Goal: Transaction & Acquisition: Purchase product/service

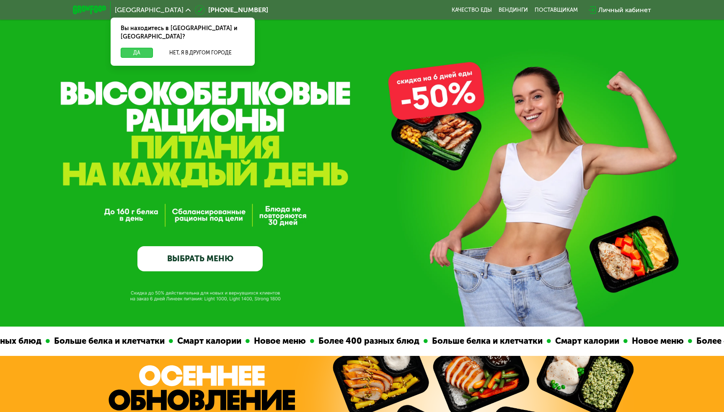
click at [144, 48] on button "Да" at bounding box center [137, 53] width 32 height 10
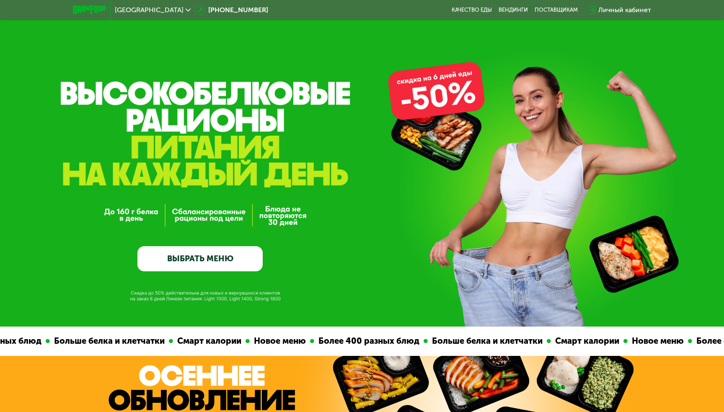
click at [616, 13] on div "Личный кабинет" at bounding box center [624, 10] width 53 height 10
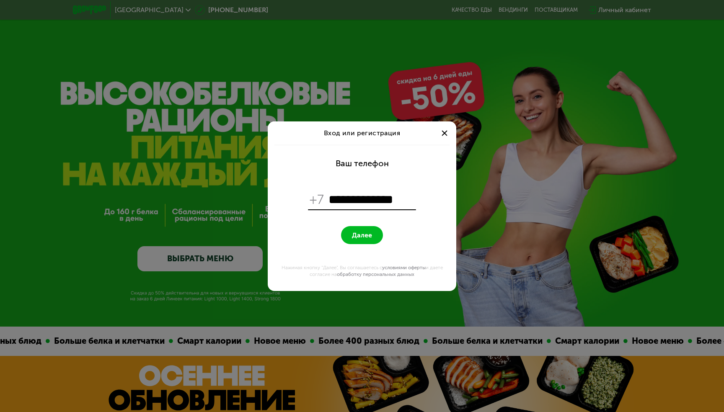
type input "**********"
click at [356, 233] on span "Далее" at bounding box center [362, 235] width 20 height 8
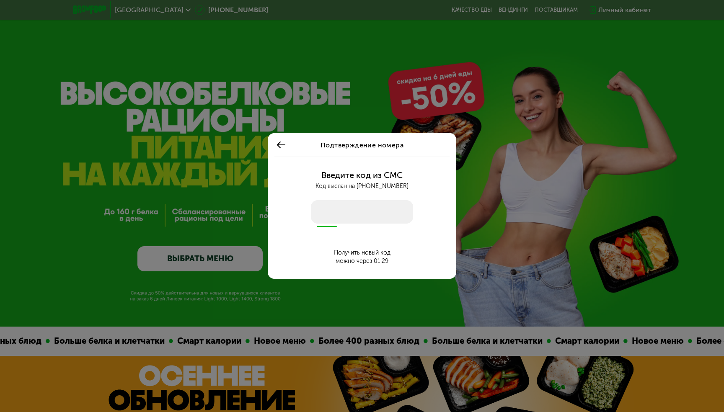
click at [362, 214] on input "number" at bounding box center [362, 211] width 102 height 23
type input "****"
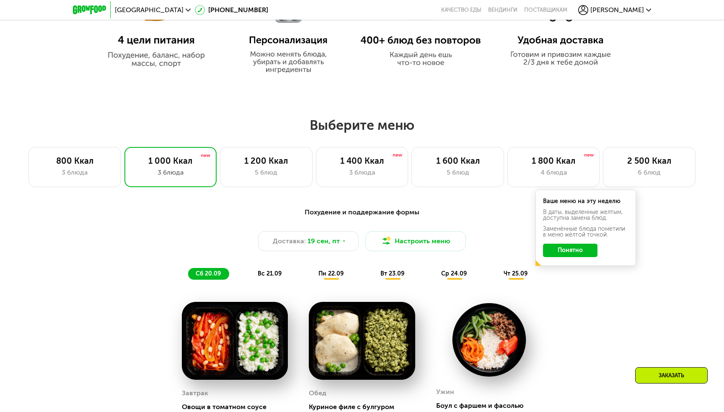
scroll to position [512, 0]
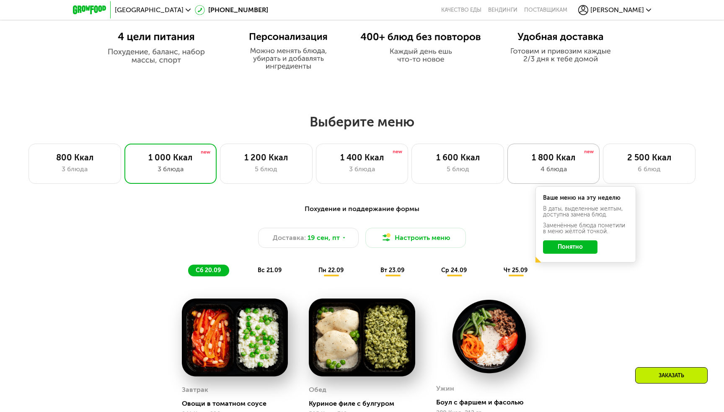
click at [565, 169] on div "4 блюда" at bounding box center [553, 169] width 75 height 10
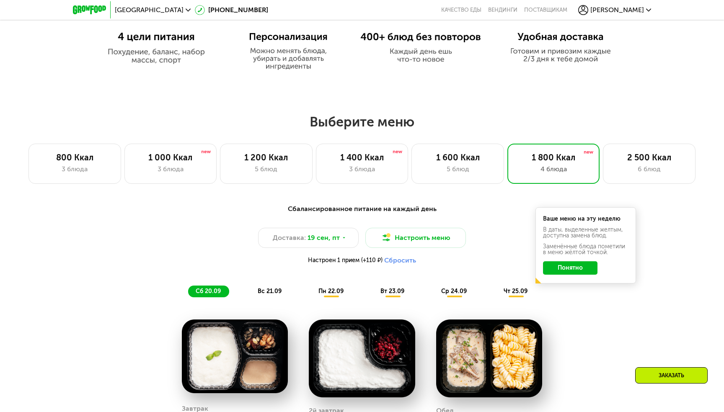
click at [573, 267] on button "Понятно" at bounding box center [570, 267] width 54 height 13
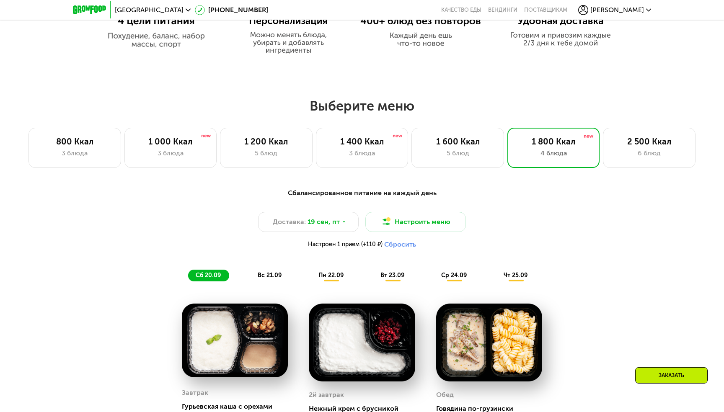
scroll to position [529, 0]
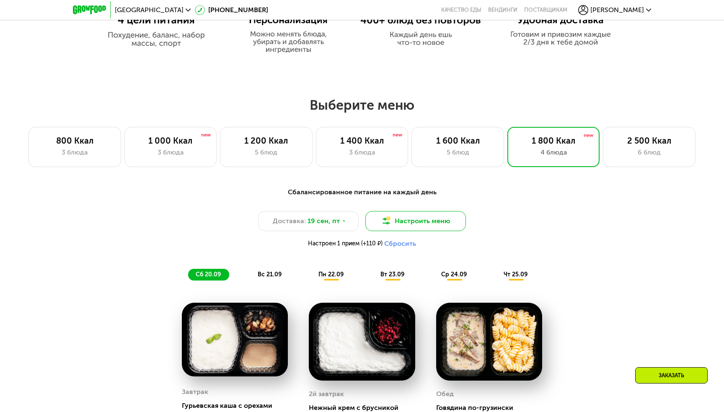
drag, startPoint x: 437, startPoint y: 230, endPoint x: 434, endPoint y: 225, distance: 6.0
click at [434, 225] on button "Настроить меню" at bounding box center [415, 221] width 101 height 20
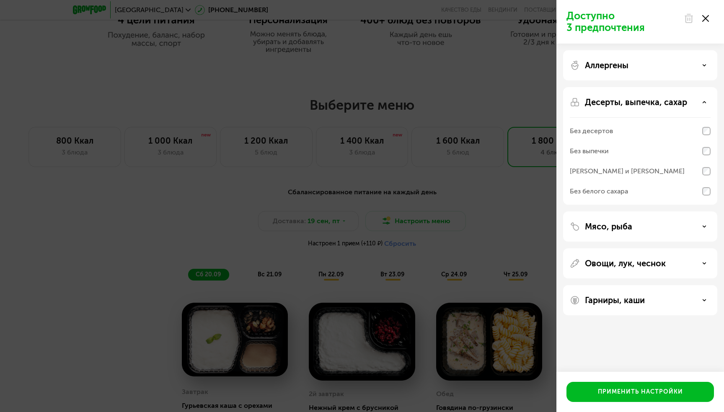
click at [668, 307] on div "Гарниры, каши" at bounding box center [640, 300] width 154 height 30
click at [700, 300] on div "Гарниры, каши" at bounding box center [640, 300] width 141 height 10
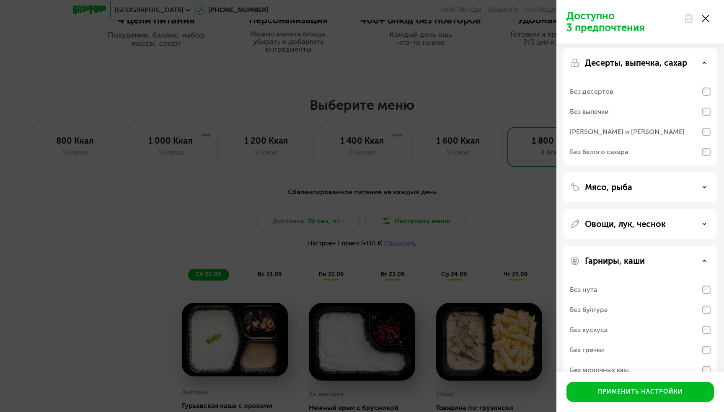
scroll to position [59, 0]
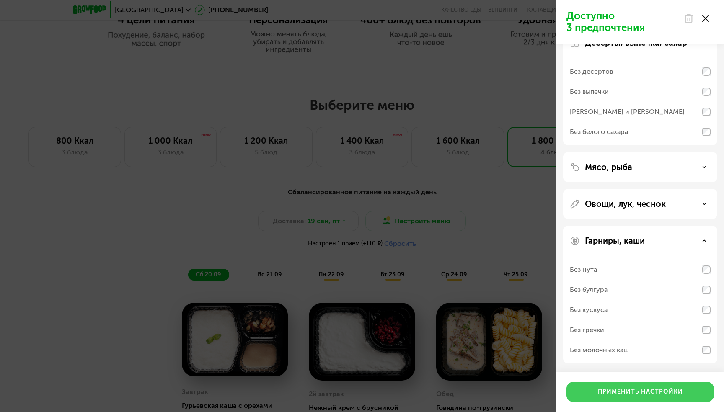
click at [678, 398] on button "Применить настройки" at bounding box center [639, 392] width 147 height 20
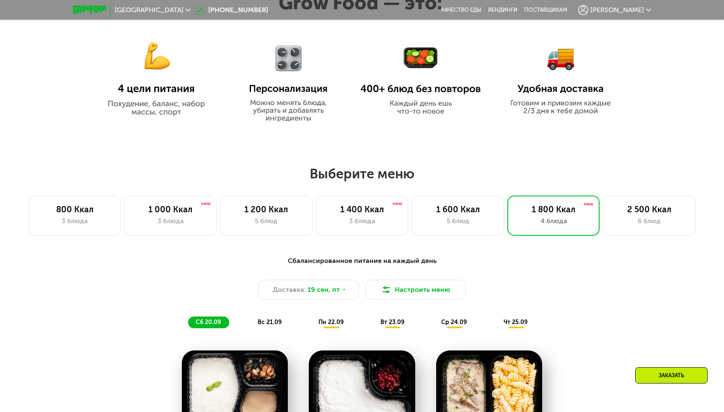
scroll to position [503, 0]
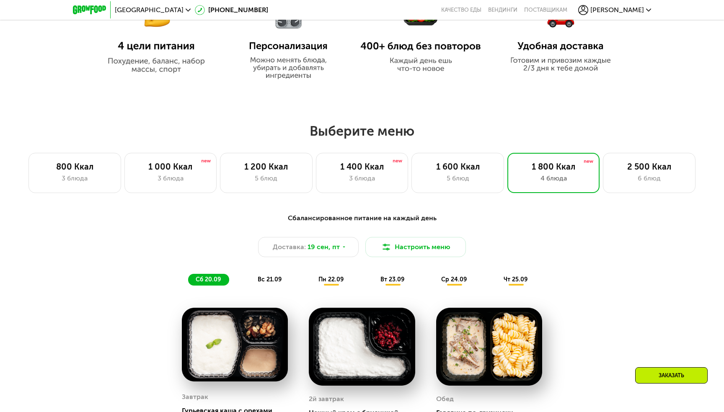
click at [620, 196] on div "Выберите меню 800 Ккал 3 блюда 1 000 Ккал 3 блюда 1 200 Ккал 5 блюд 1 400 Ккал …" at bounding box center [362, 371] width 724 height 496
click at [636, 185] on div "2 500 Ккал 6 блюд" at bounding box center [649, 173] width 93 height 40
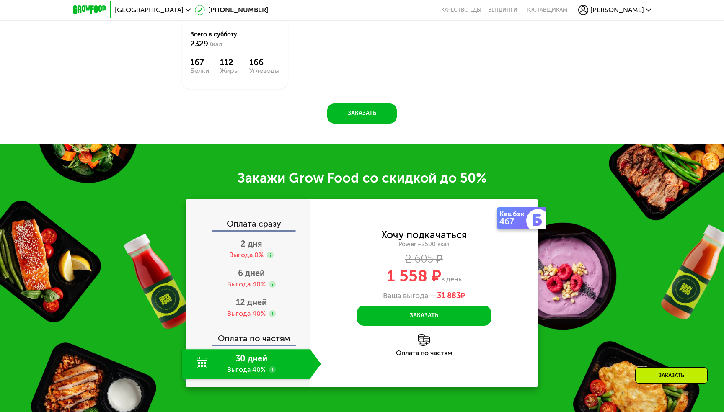
scroll to position [1097, 0]
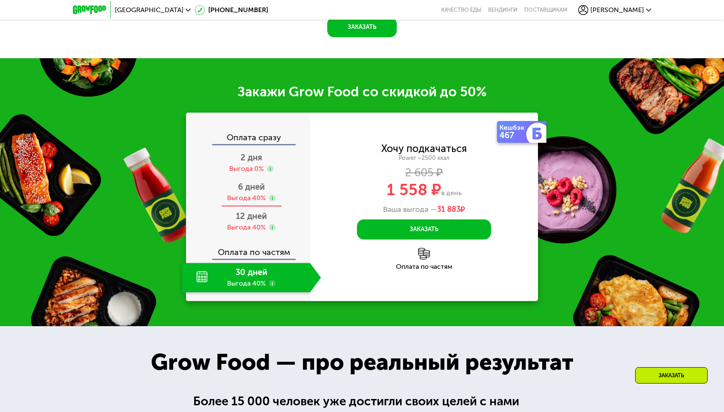
click at [252, 207] on div "6 дней Выгода 40%" at bounding box center [251, 192] width 139 height 29
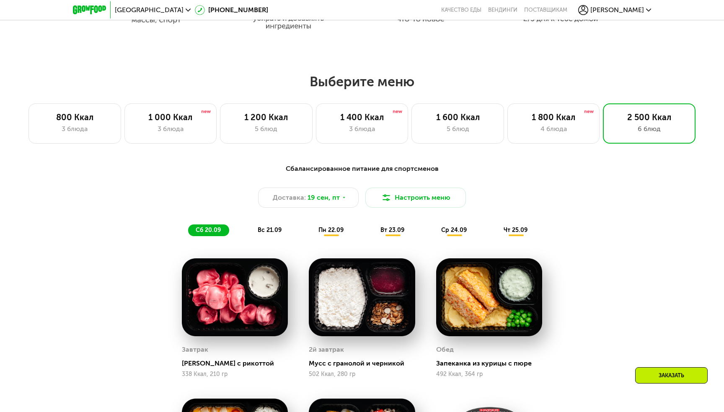
scroll to position [566, 0]
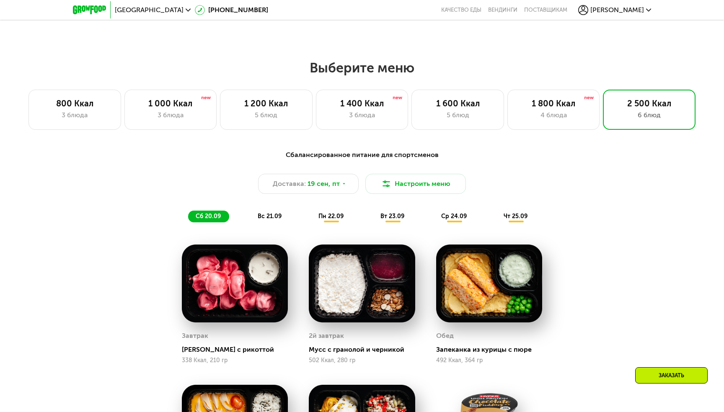
click at [265, 217] on span "вс 21.09" at bounding box center [270, 216] width 24 height 7
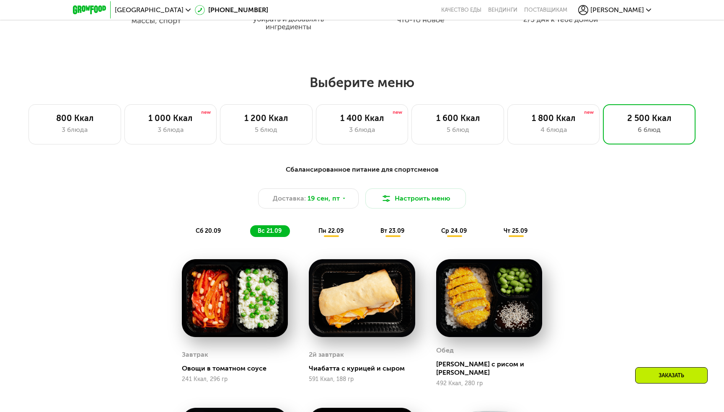
scroll to position [545, 0]
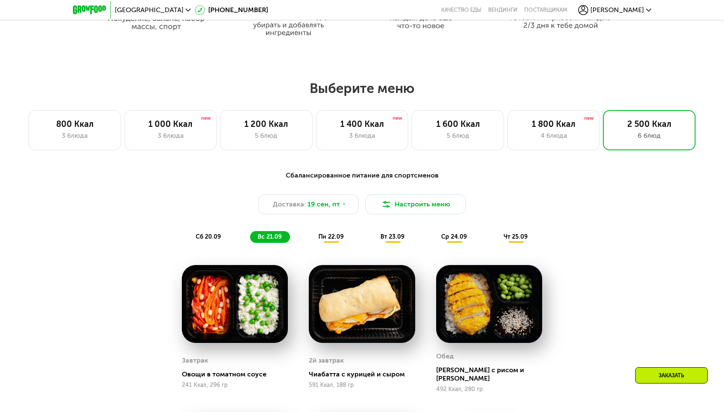
click at [325, 235] on span "пн 22.09" at bounding box center [330, 236] width 25 height 7
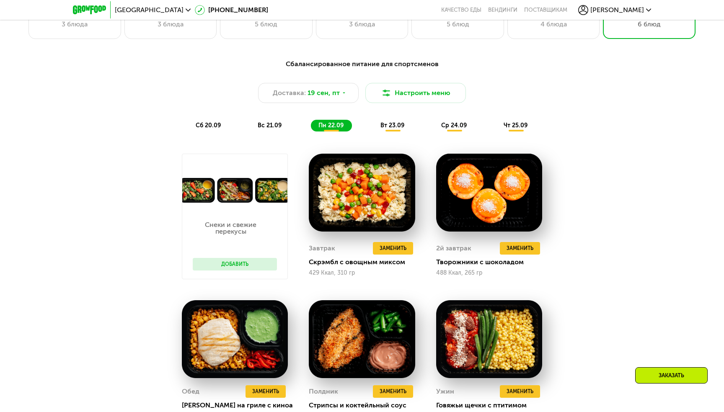
scroll to position [653, 0]
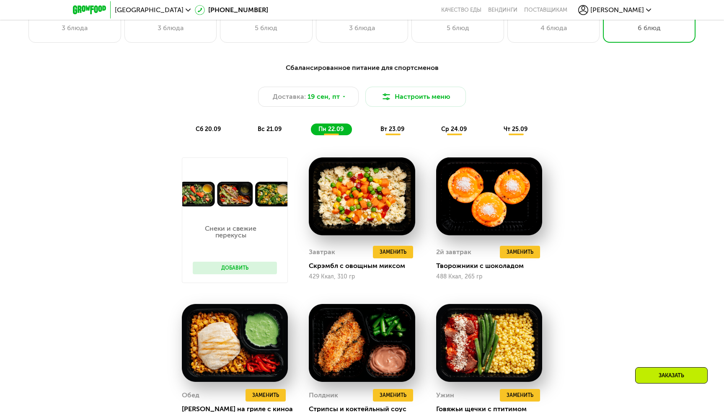
click at [384, 129] on span "вт 23.09" at bounding box center [392, 129] width 24 height 7
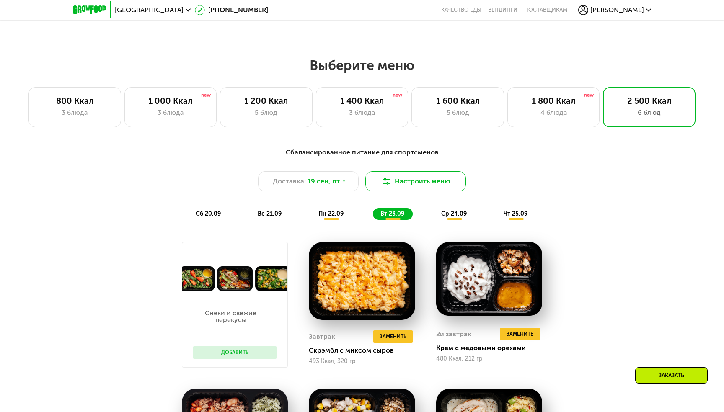
scroll to position [567, 0]
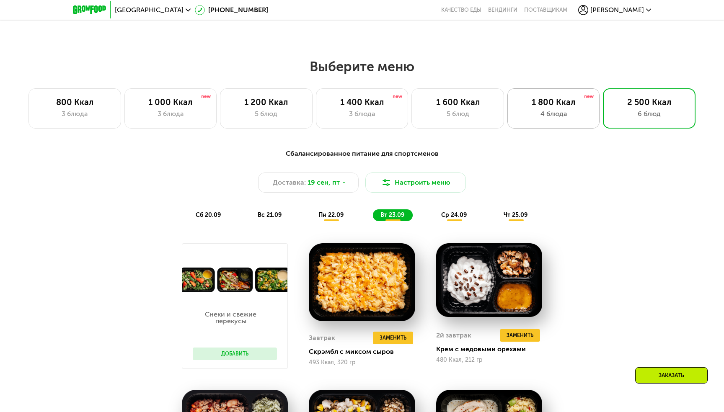
click at [565, 101] on div "1 800 Ккал" at bounding box center [553, 102] width 75 height 10
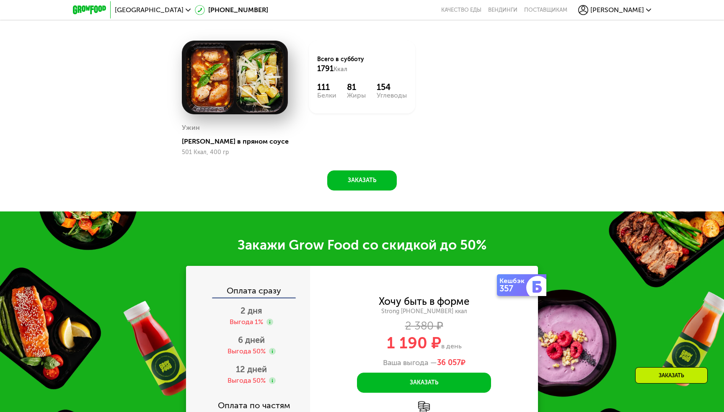
scroll to position [1025, 0]
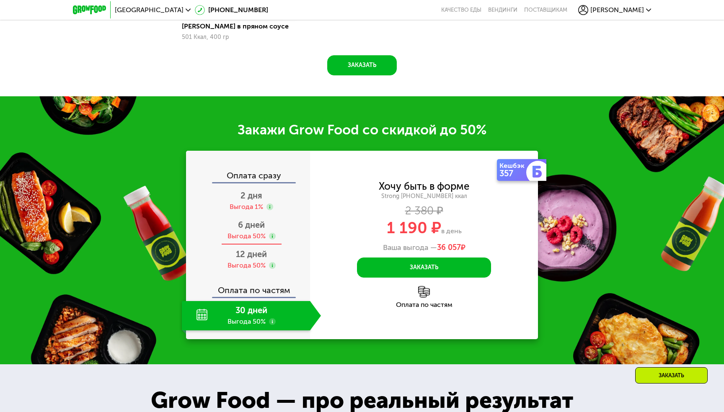
click at [247, 239] on div "Выгода 50%" at bounding box center [246, 236] width 38 height 9
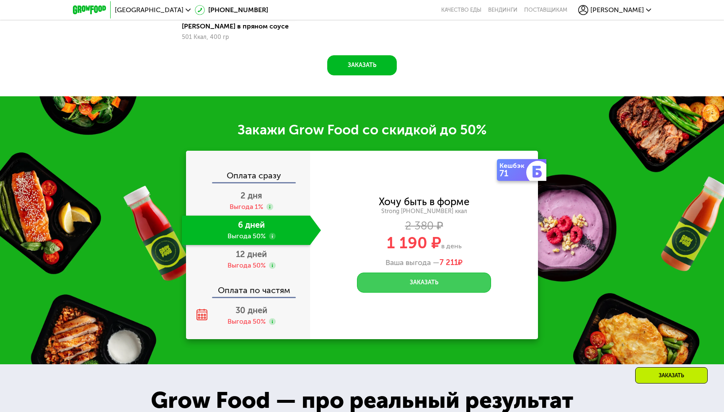
drag, startPoint x: 465, startPoint y: 280, endPoint x: 427, endPoint y: 226, distance: 66.2
click at [465, 280] on button "Заказать" at bounding box center [424, 283] width 134 height 20
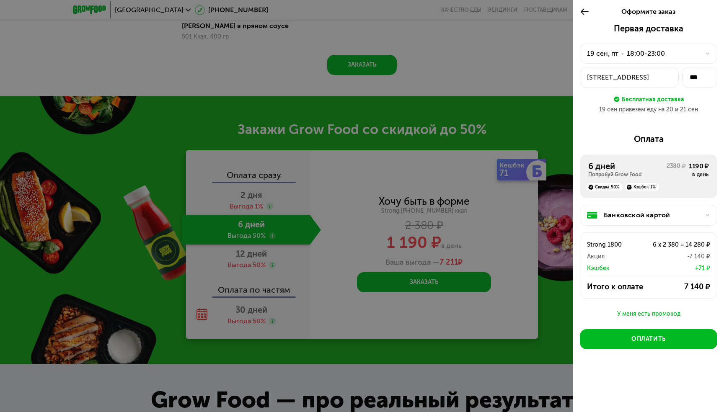
scroll to position [1028, 0]
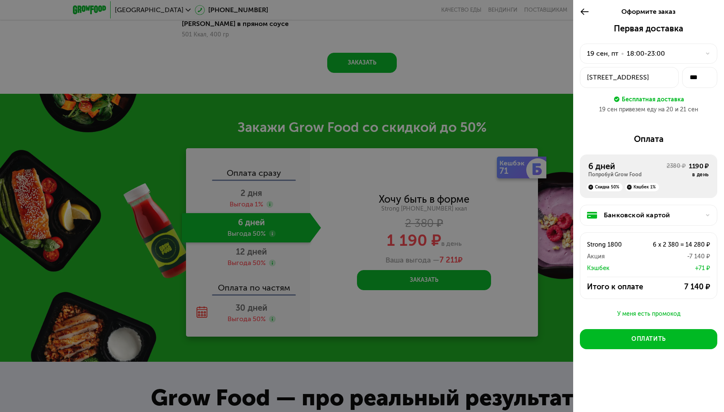
click at [672, 53] on div "[DATE] • 18:00-23:00" at bounding box center [643, 54] width 113 height 10
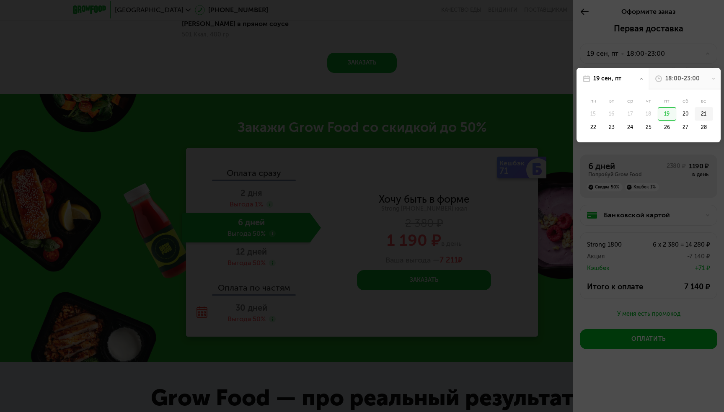
click at [697, 116] on div "21" at bounding box center [704, 113] width 18 height 13
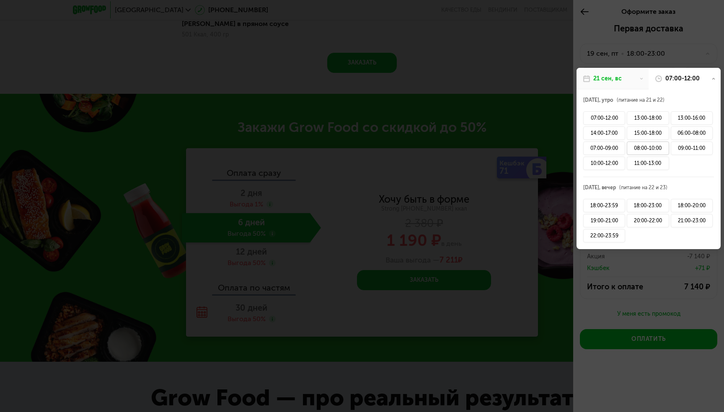
scroll to position [1036, 0]
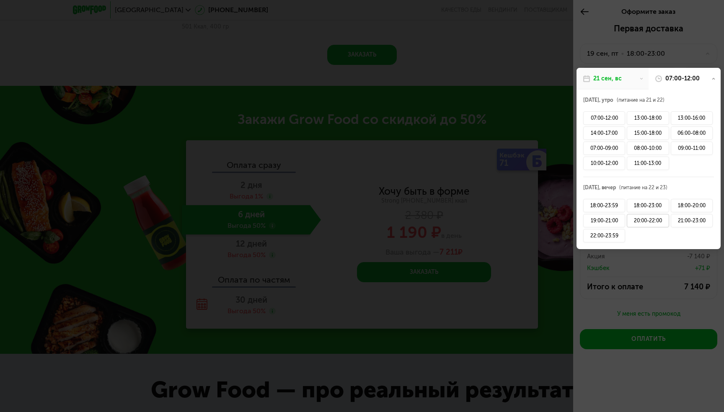
click at [657, 223] on div "20:00-22:00" at bounding box center [648, 220] width 42 height 13
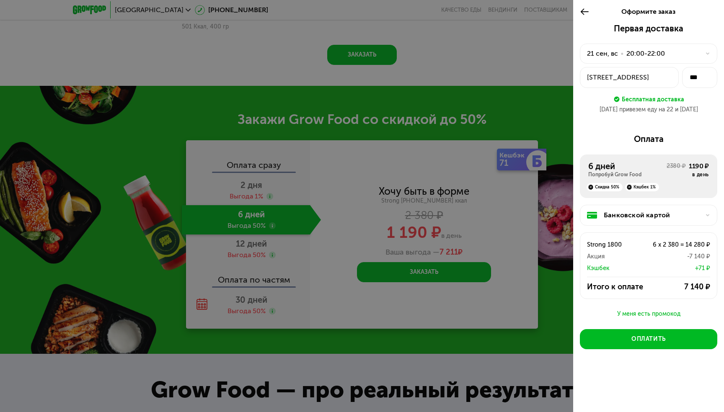
scroll to position [1037, 0]
